Goal: Navigation & Orientation: Understand site structure

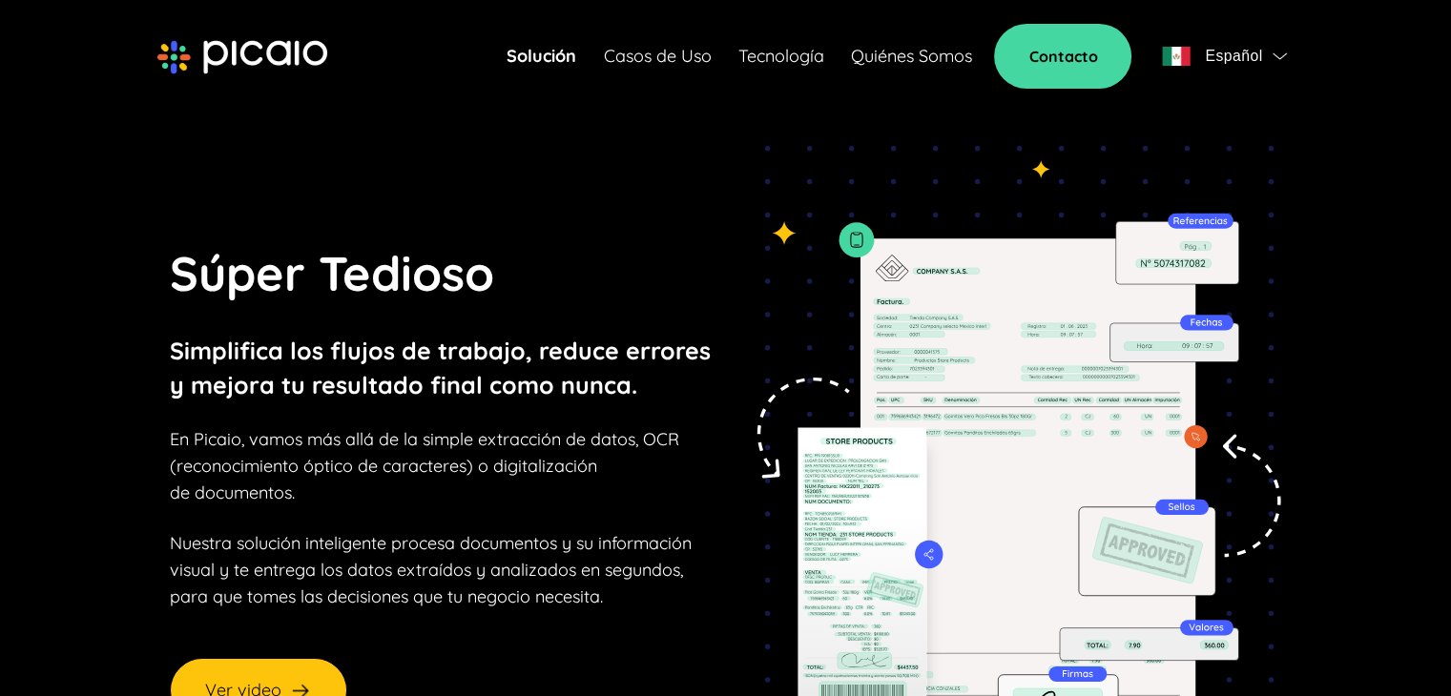
click at [653, 48] on link "Casos de Uso" at bounding box center [657, 56] width 108 height 27
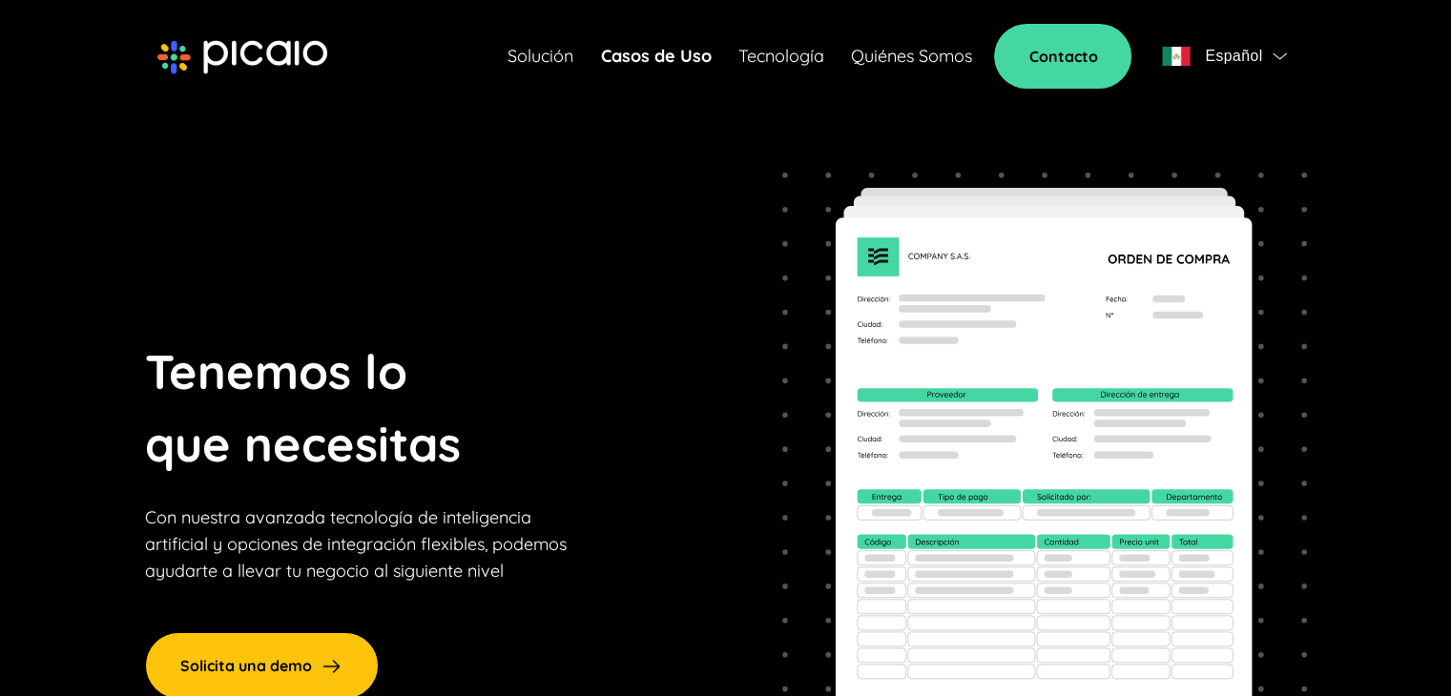
click at [803, 47] on link "Tecnología" at bounding box center [780, 56] width 86 height 27
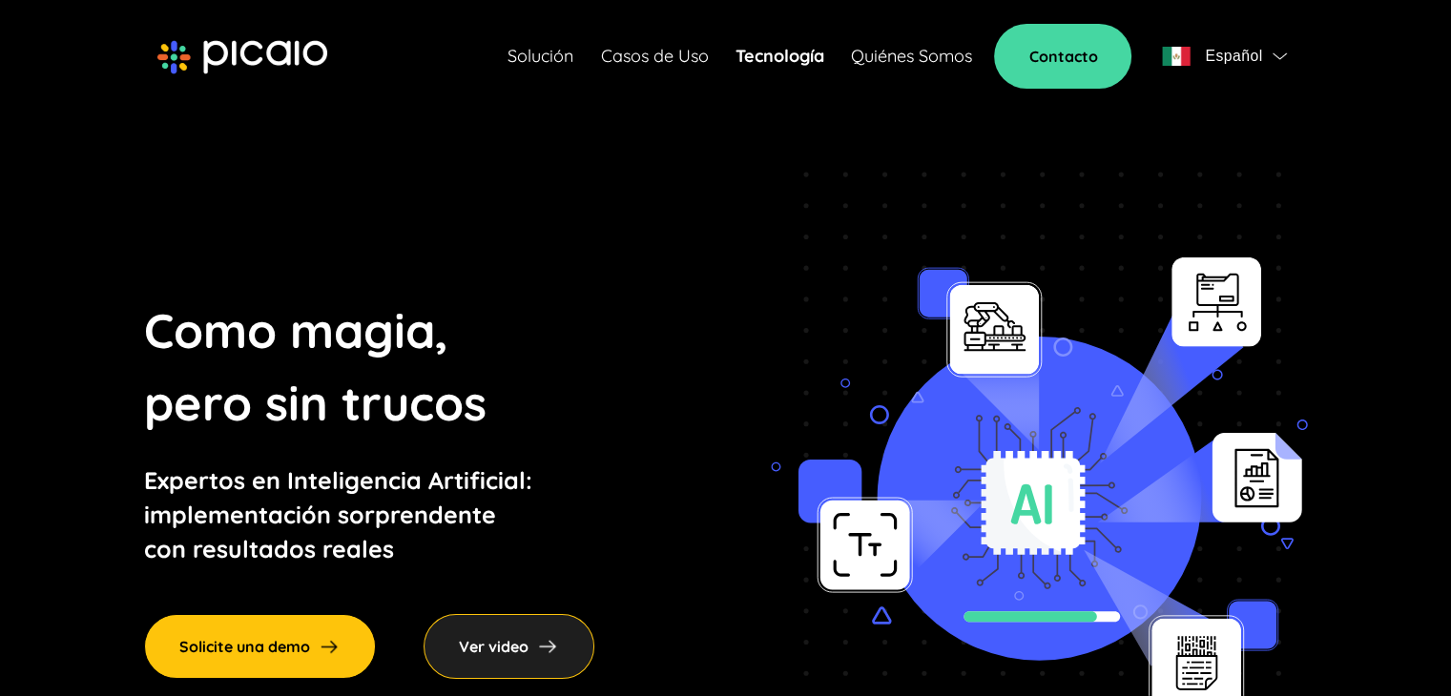
click at [916, 40] on div "Solución Casos de Uso Tecnología Quiénes Somos Contacto Español" at bounding box center [900, 56] width 786 height 65
click at [915, 43] on link "Quiénes Somos" at bounding box center [910, 56] width 121 height 27
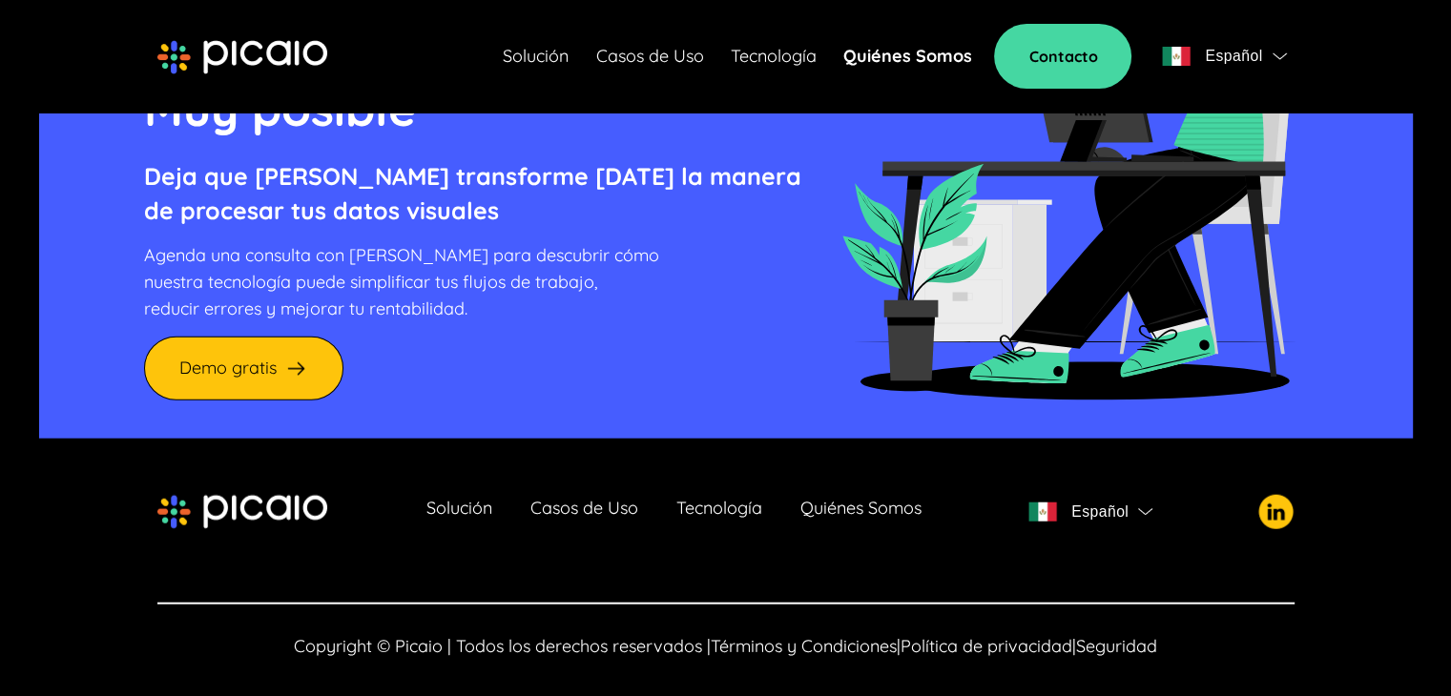
scroll to position [4630, 0]
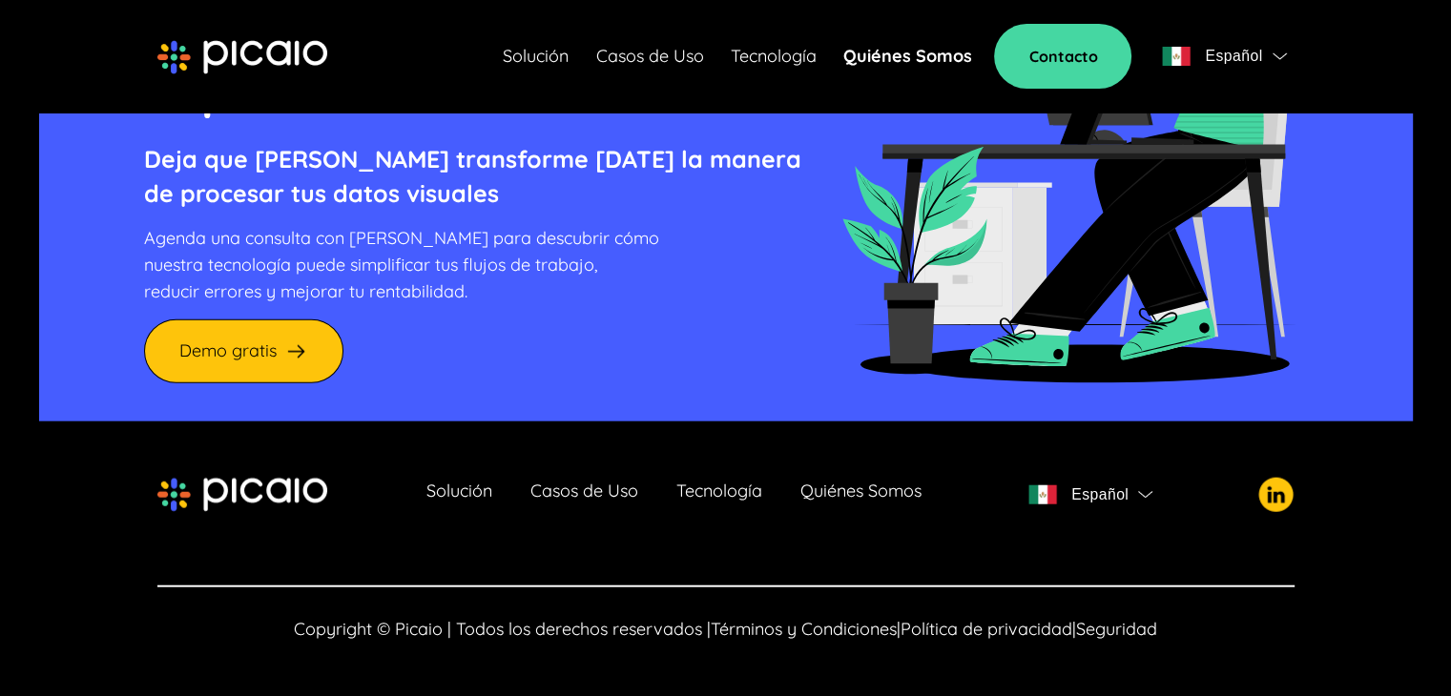
click at [824, 484] on link "Quiénes Somos" at bounding box center [860, 495] width 121 height 27
